Goal: Task Accomplishment & Management: Use online tool/utility

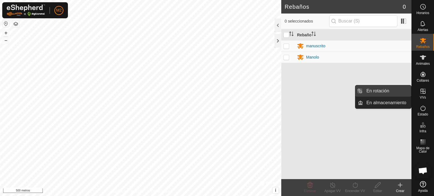
click at [380, 90] on link "En rotación" at bounding box center [387, 90] width 48 height 11
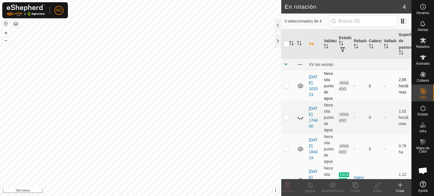
click at [286, 76] on td at bounding box center [288, 86] width 14 height 32
checkbox input "true"
click at [378, 185] on icon at bounding box center [377, 185] width 7 height 7
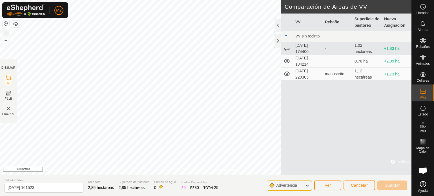
click at [6, 31] on font "+" at bounding box center [6, 33] width 3 height 6
click at [320, 114] on div "Política de Privacidad Contáctenos [DATE] 101523 Estado: APAGADO Tipo: Zona de …" at bounding box center [205, 98] width 411 height 196
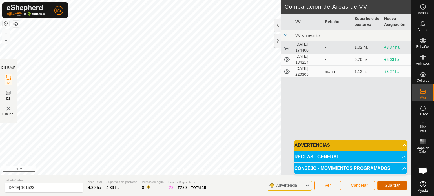
click at [388, 183] on span "Guardar" at bounding box center [391, 185] width 15 height 5
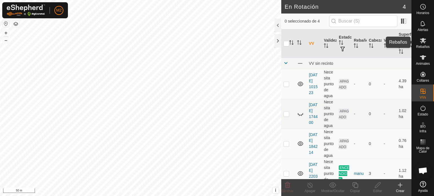
click at [422, 43] on icon at bounding box center [423, 40] width 7 height 7
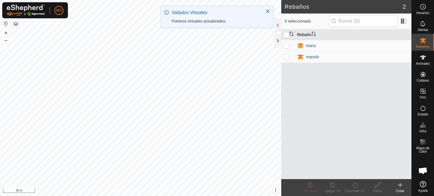
click at [287, 45] on p-checkbox at bounding box center [286, 45] width 6 height 5
checkbox input "true"
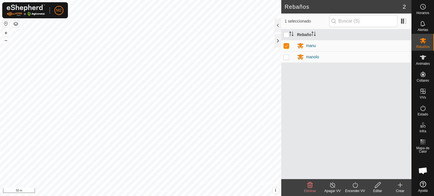
click at [332, 187] on icon at bounding box center [332, 185] width 7 height 7
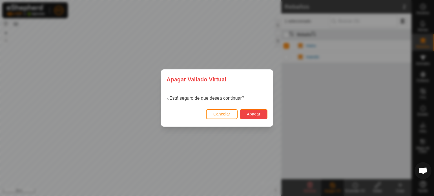
click at [254, 114] on span "Apagar" at bounding box center [254, 114] width 14 height 5
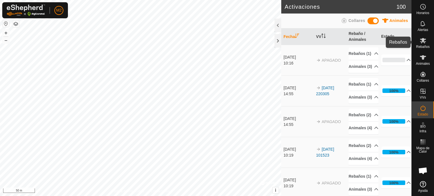
click at [424, 46] on span "Rebaños" at bounding box center [423, 46] width 14 height 3
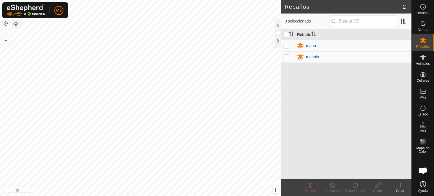
click at [284, 45] on p-checkbox at bounding box center [286, 45] width 6 height 5
checkbox input "true"
click at [285, 57] on p-checkbox at bounding box center [286, 57] width 6 height 5
checkbox input "true"
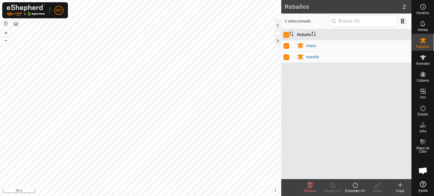
click at [356, 185] on icon at bounding box center [355, 185] width 7 height 7
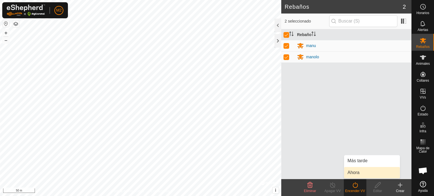
click at [360, 173] on link "Ahora" at bounding box center [372, 172] width 56 height 11
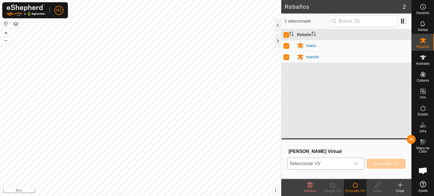
click at [356, 164] on icon "dropdown trigger" at bounding box center [356, 164] width 4 height 2
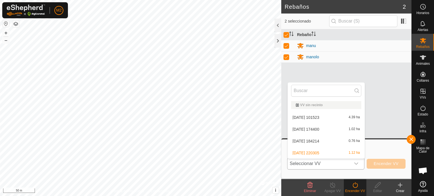
click at [321, 118] on li "[DATE] 101523 4.39 ha" at bounding box center [326, 117] width 77 height 11
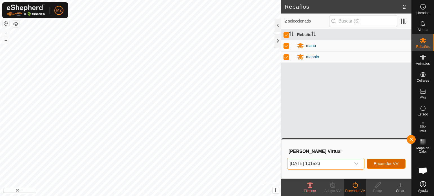
click at [374, 162] on span "Encender VV" at bounding box center [386, 163] width 25 height 5
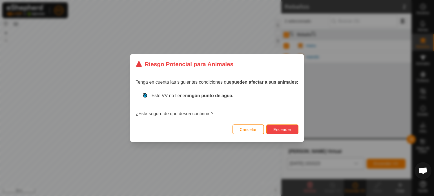
click at [288, 129] on span "Encender" at bounding box center [282, 129] width 18 height 5
